Goal: Transaction & Acquisition: Purchase product/service

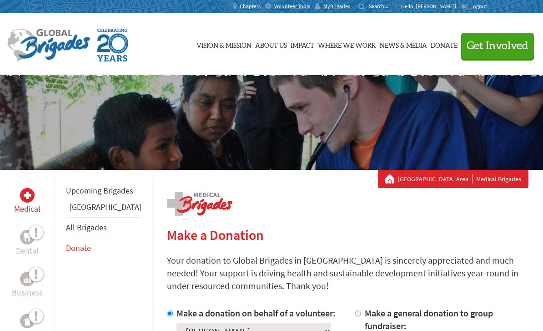
click at [349, 11] on div "MyBrigades" at bounding box center [335, 6] width 40 height 13
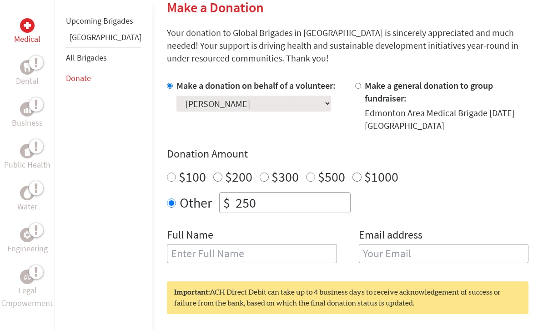
scroll to position [229, 0]
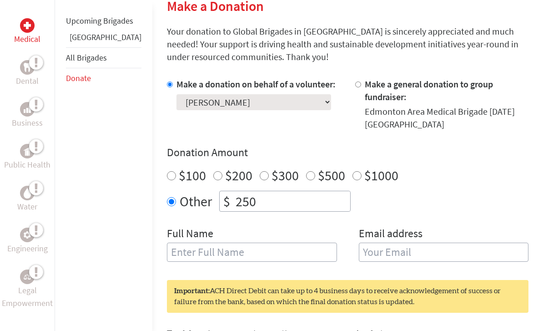
click at [225, 167] on label "$200" at bounding box center [238, 175] width 27 height 17
click at [213, 171] on input "$200" at bounding box center [217, 175] width 9 height 9
radio input "true"
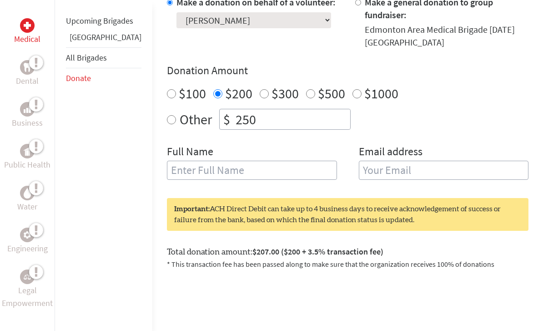
scroll to position [311, 0]
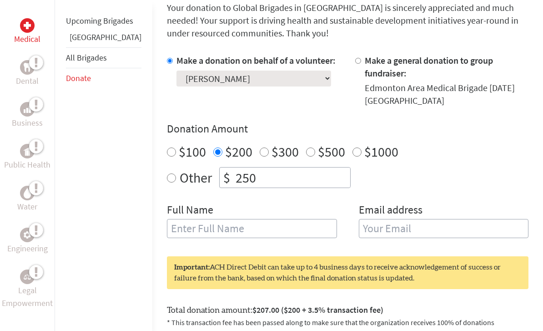
click at [263, 219] on input "text" at bounding box center [252, 228] width 170 height 19
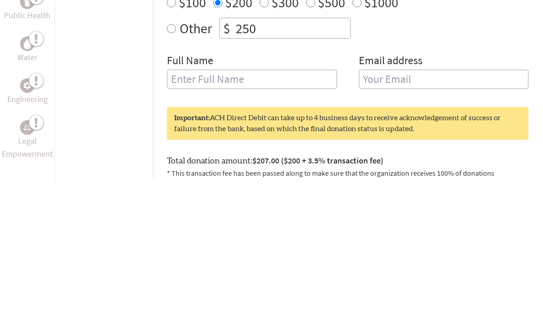
type input "[PERSON_NAME]"
type input "[EMAIL_ADDRESS][DOMAIN_NAME]"
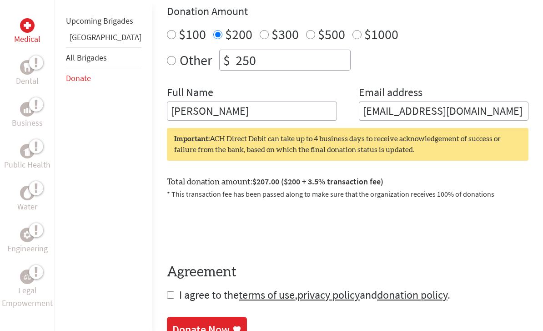
scroll to position [370, 0]
click at [167, 291] on input "checkbox" at bounding box center [170, 294] width 7 height 7
checkbox input "true"
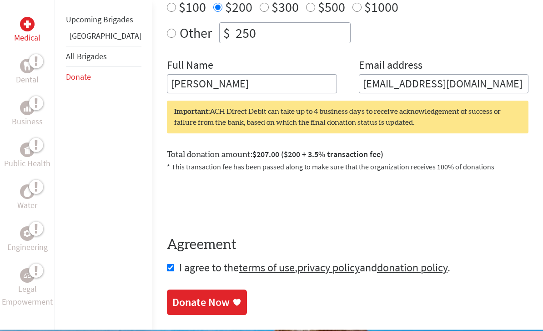
scroll to position [398, 0]
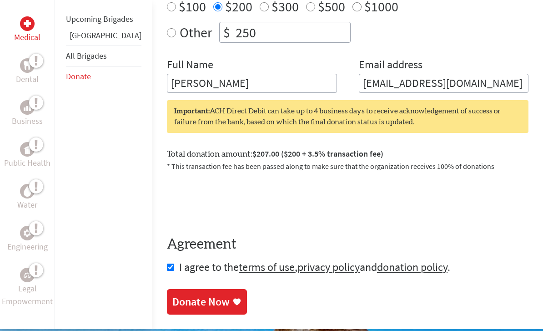
click at [195, 294] on div "Donate Now" at bounding box center [200, 301] width 57 height 15
